Goal: Find specific page/section: Find specific page/section

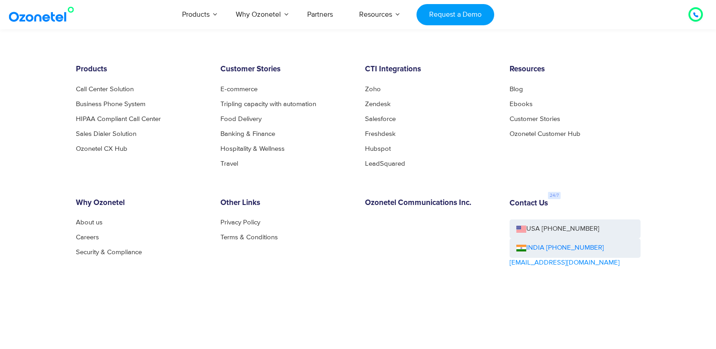
scroll to position [4924, 0]
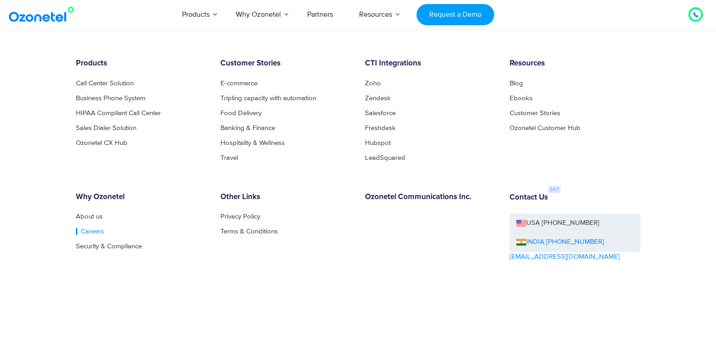
click at [84, 231] on link "Careers" at bounding box center [90, 231] width 28 height 7
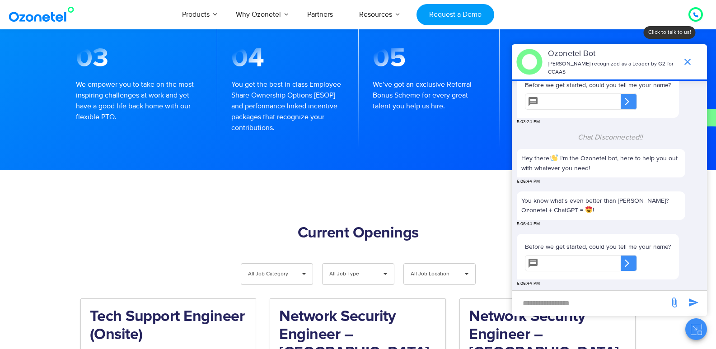
scroll to position [903, 0]
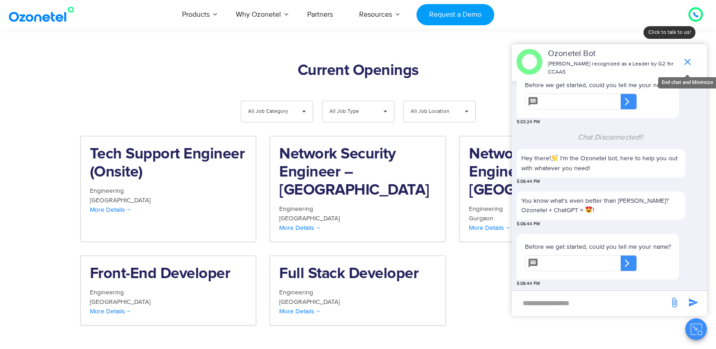
click at [689, 62] on icon "end chat or minimize" at bounding box center [687, 61] width 11 height 11
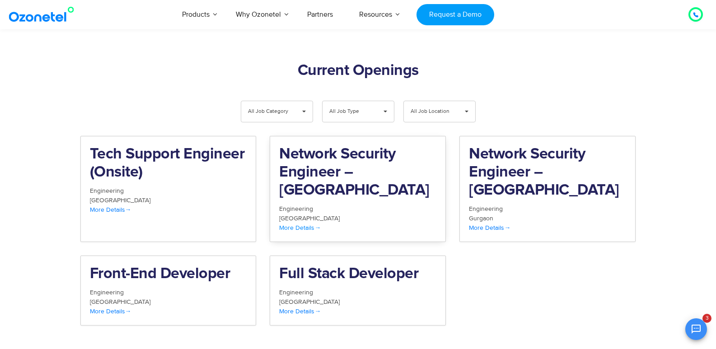
scroll to position [239, 0]
click at [286, 101] on span "All Job Category" at bounding box center [269, 111] width 43 height 21
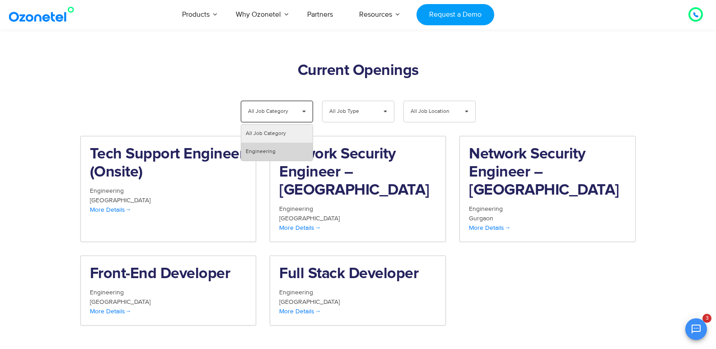
click at [280, 143] on li "Engineering" at bounding box center [276, 152] width 71 height 18
select select "***"
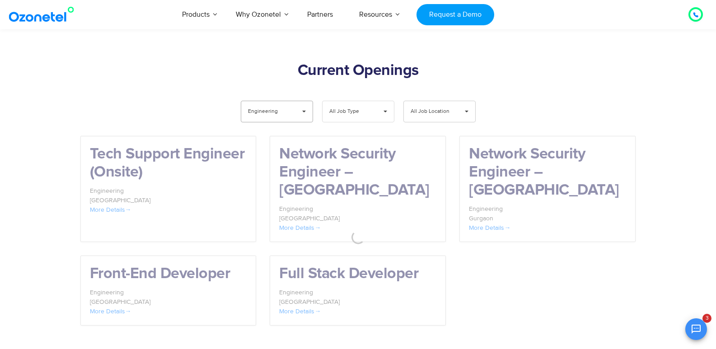
click at [352, 101] on span "All Job Type" at bounding box center [350, 111] width 43 height 21
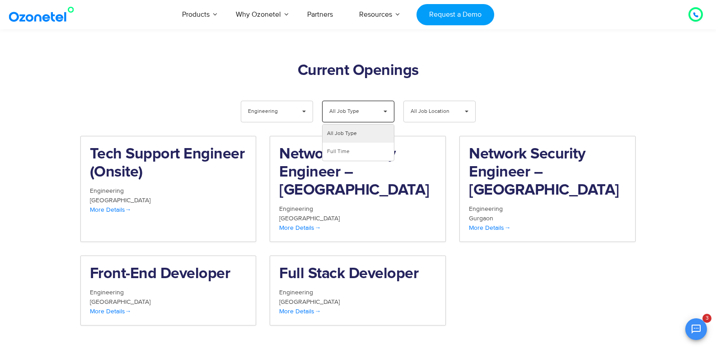
click at [352, 101] on span "All Job Type" at bounding box center [350, 111] width 43 height 21
click at [424, 101] on span "All Job Location" at bounding box center [432, 111] width 43 height 21
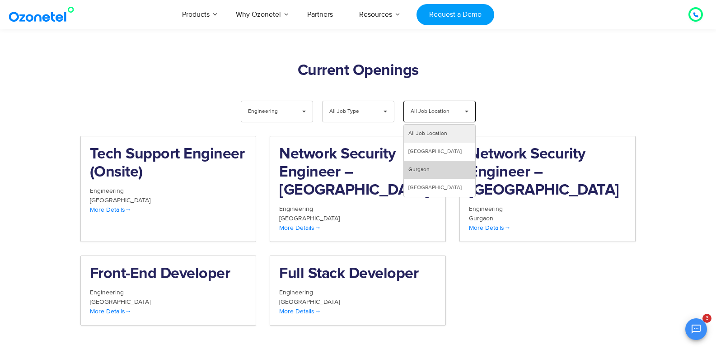
click at [422, 161] on li "Gurgaon" at bounding box center [439, 170] width 71 height 18
select select "***"
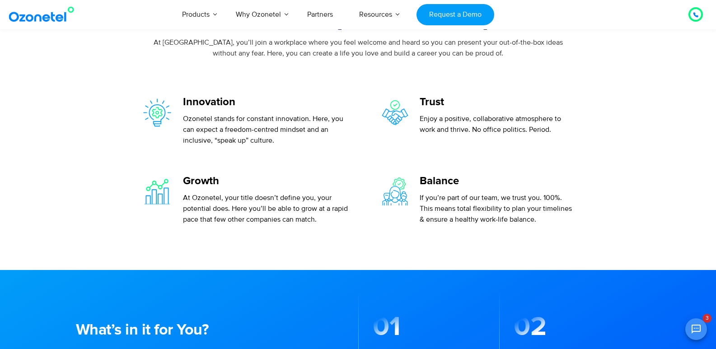
scroll to position [248, 0]
